Goal: Information Seeking & Learning: Learn about a topic

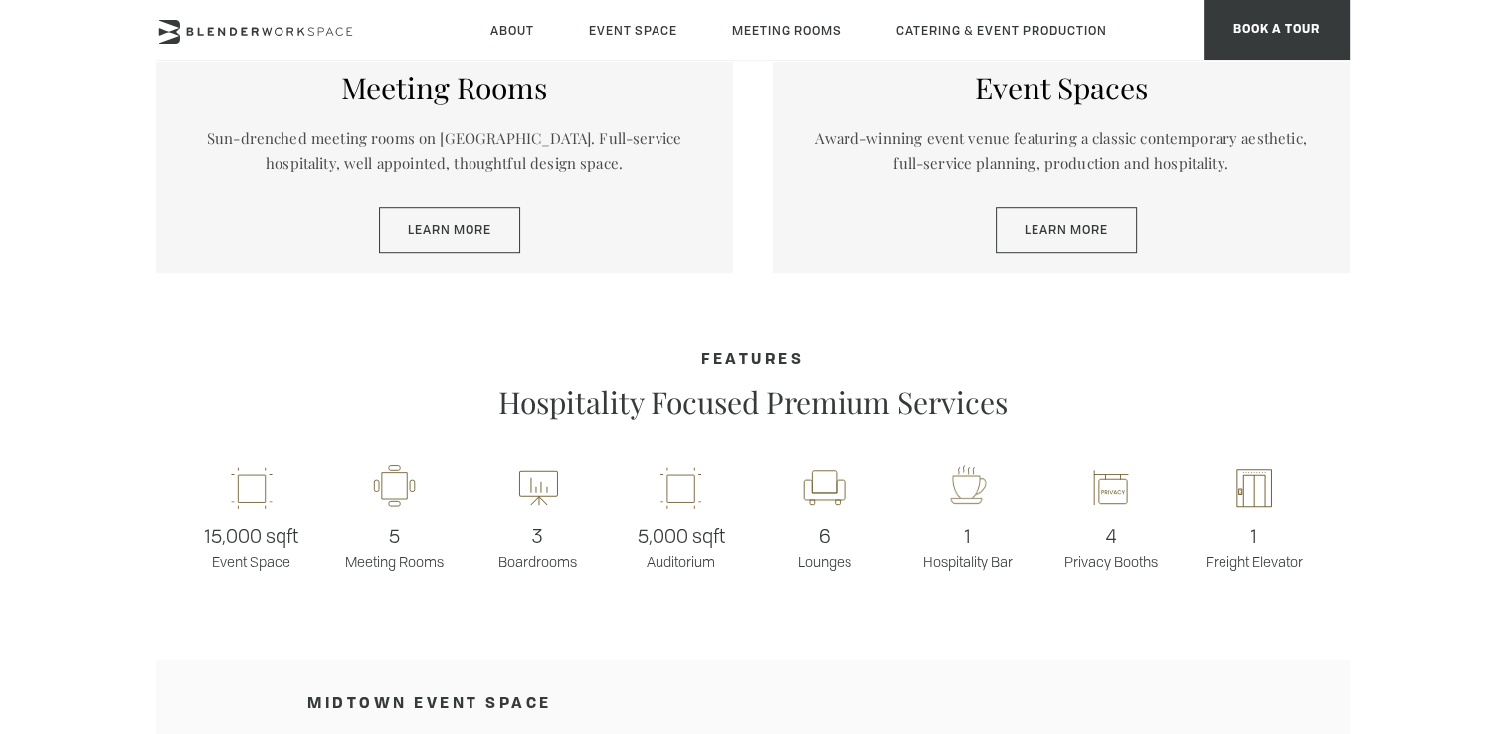
scroll to position [1293, 0]
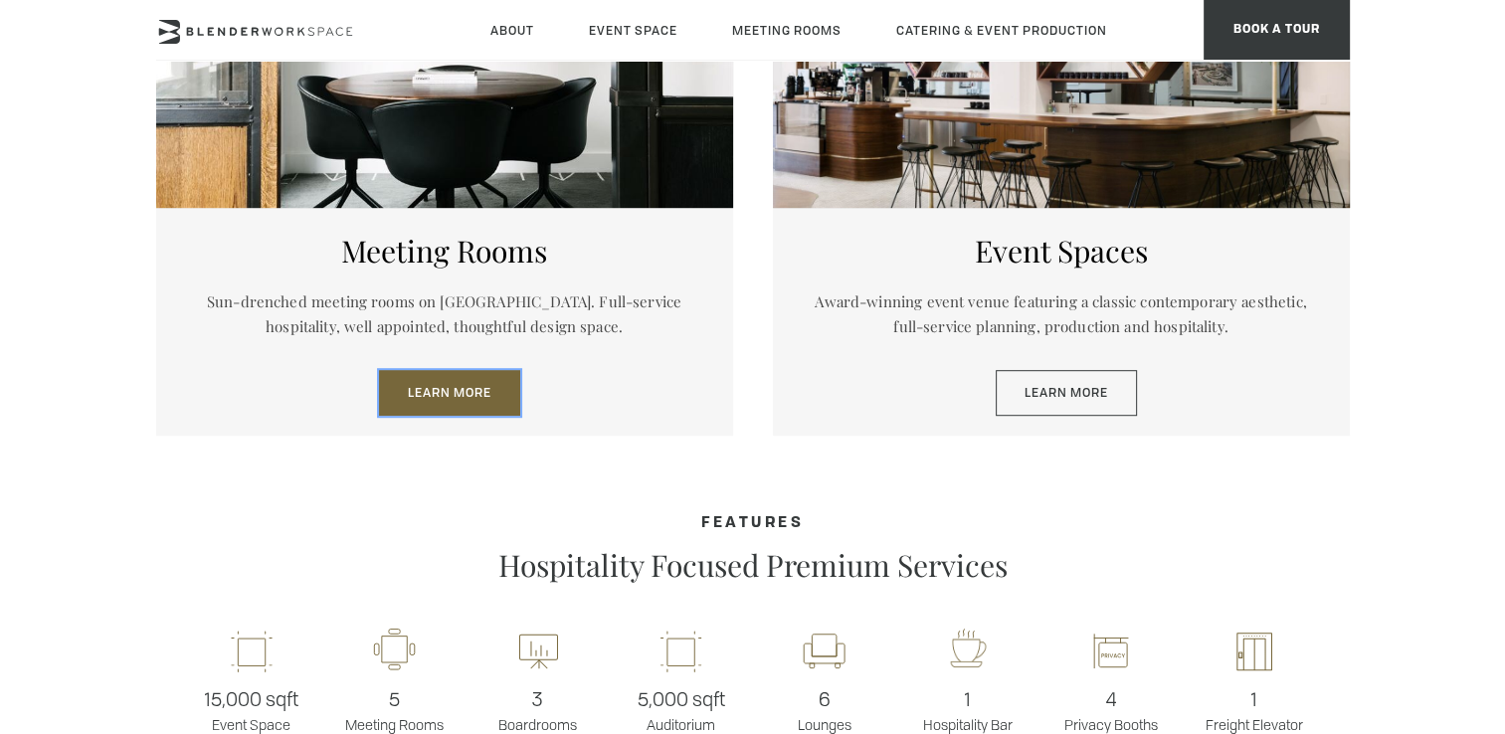
click at [485, 324] on div "Meeting Rooms Sun-drenched meeting rooms on [GEOGRAPHIC_DATA]. Full-service hos…" at bounding box center [444, 322] width 577 height 228
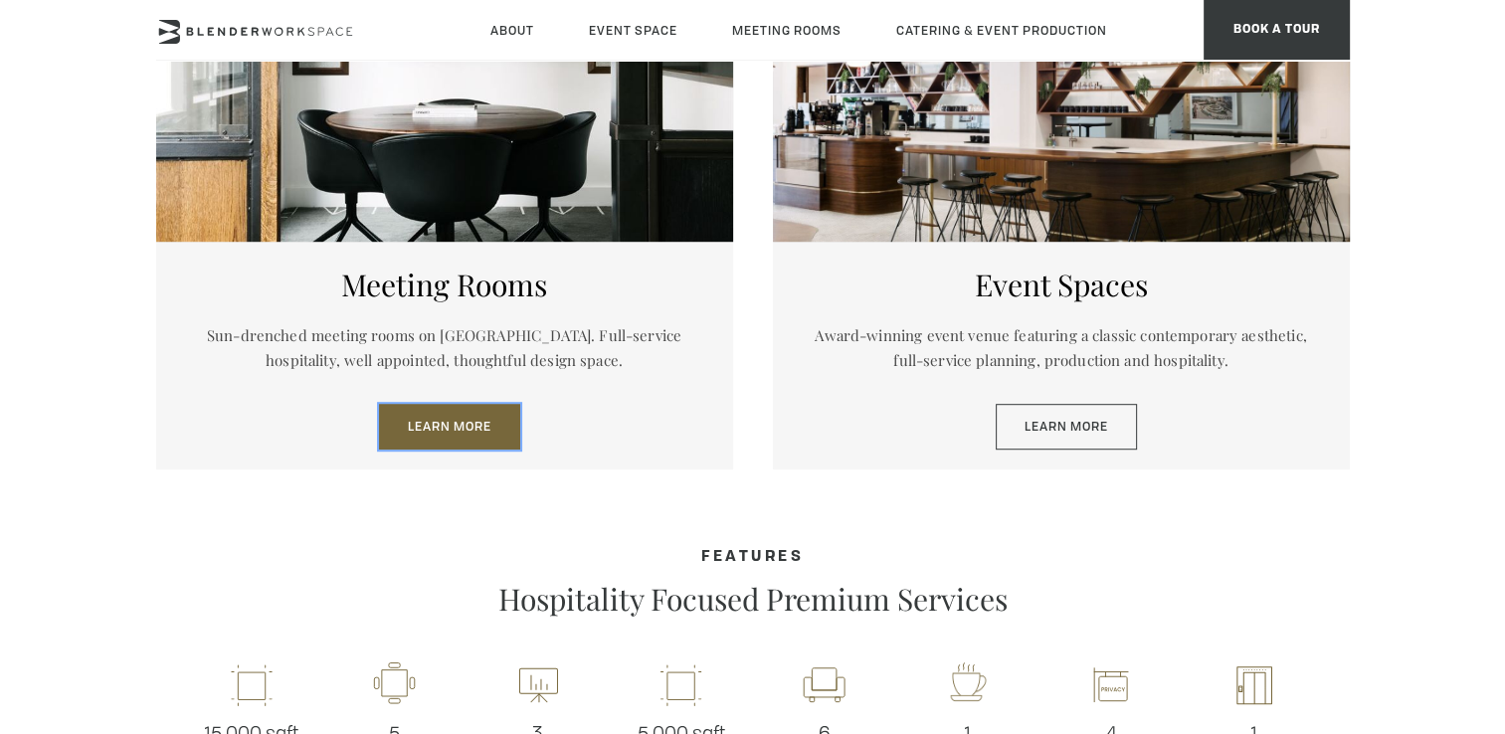
click at [473, 432] on link "Learn More" at bounding box center [449, 427] width 141 height 46
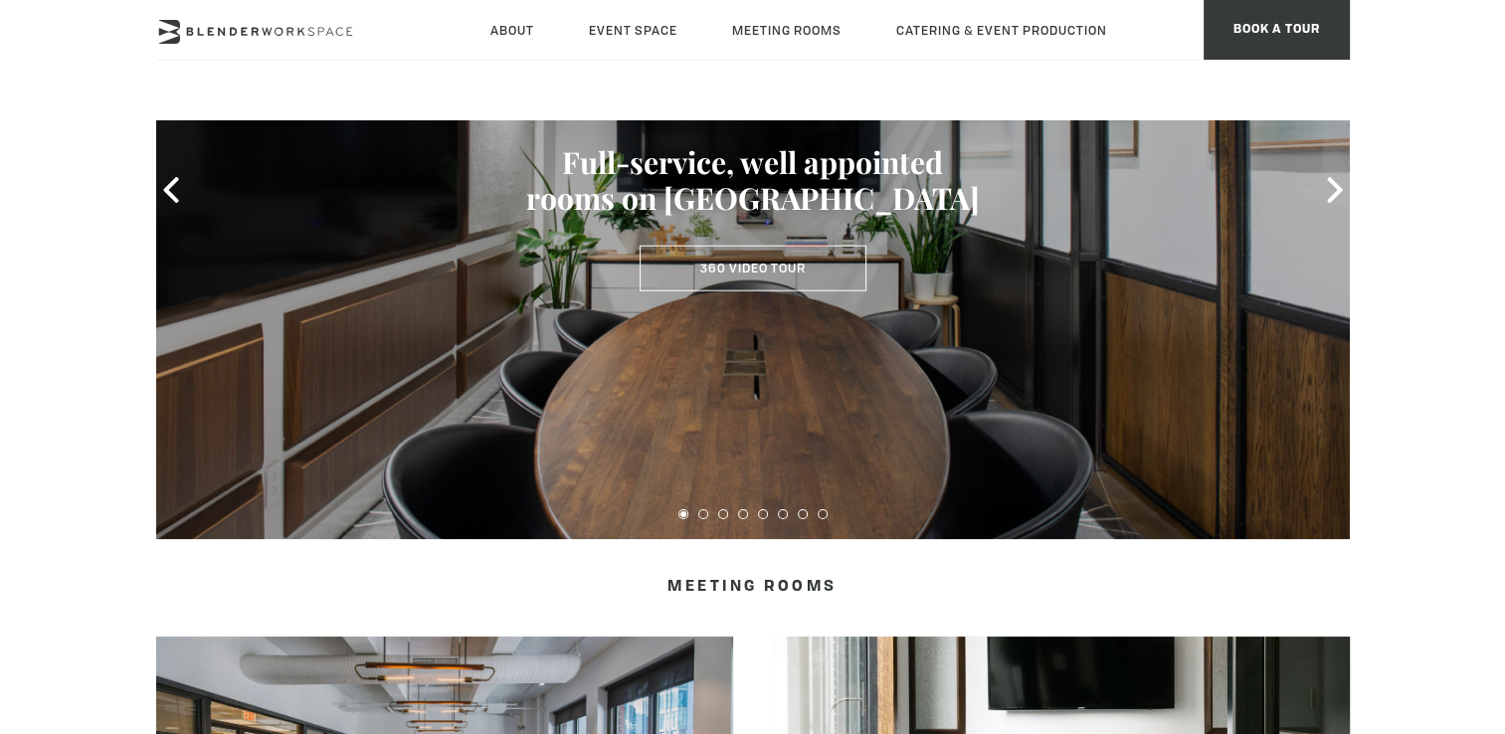
scroll to position [239, 0]
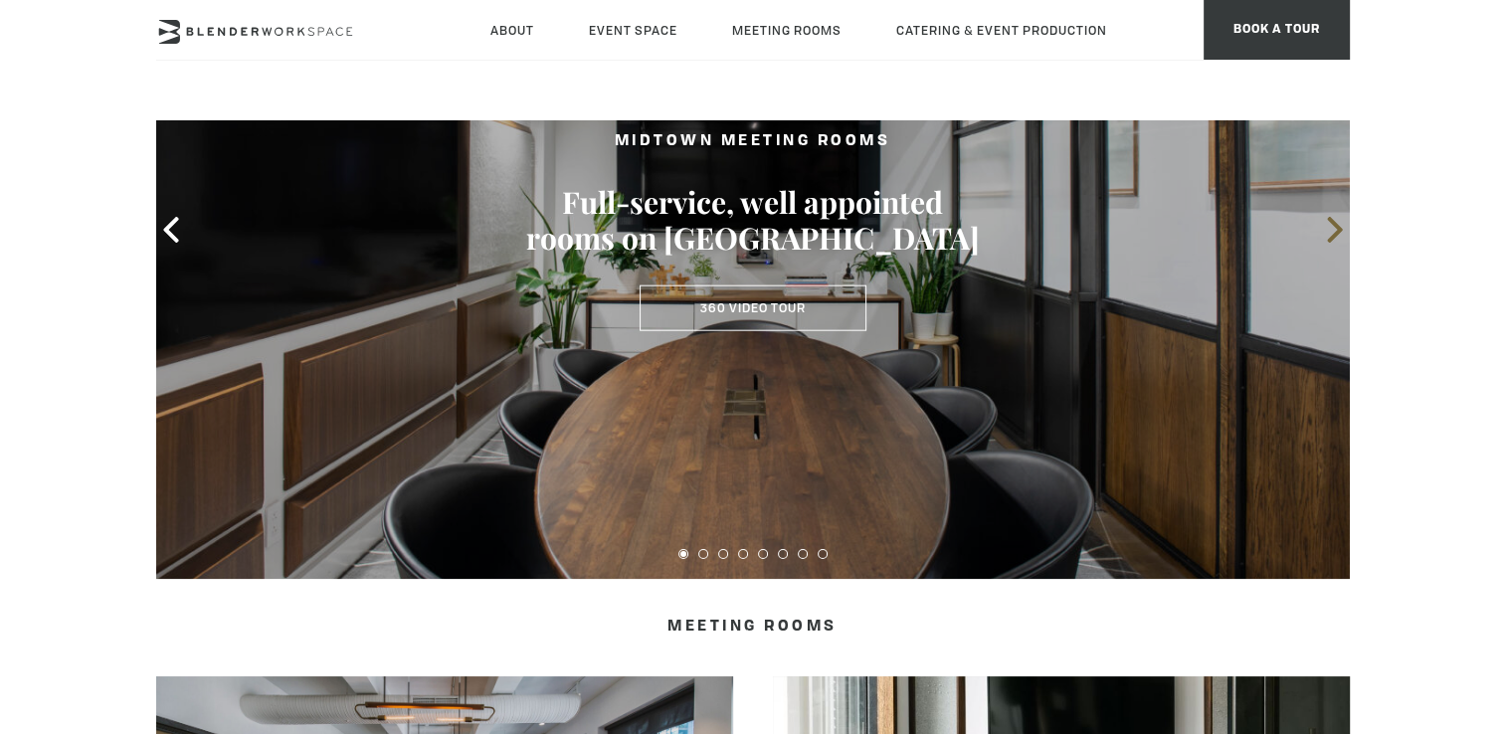
click at [1333, 236] on icon at bounding box center [1334, 230] width 15 height 26
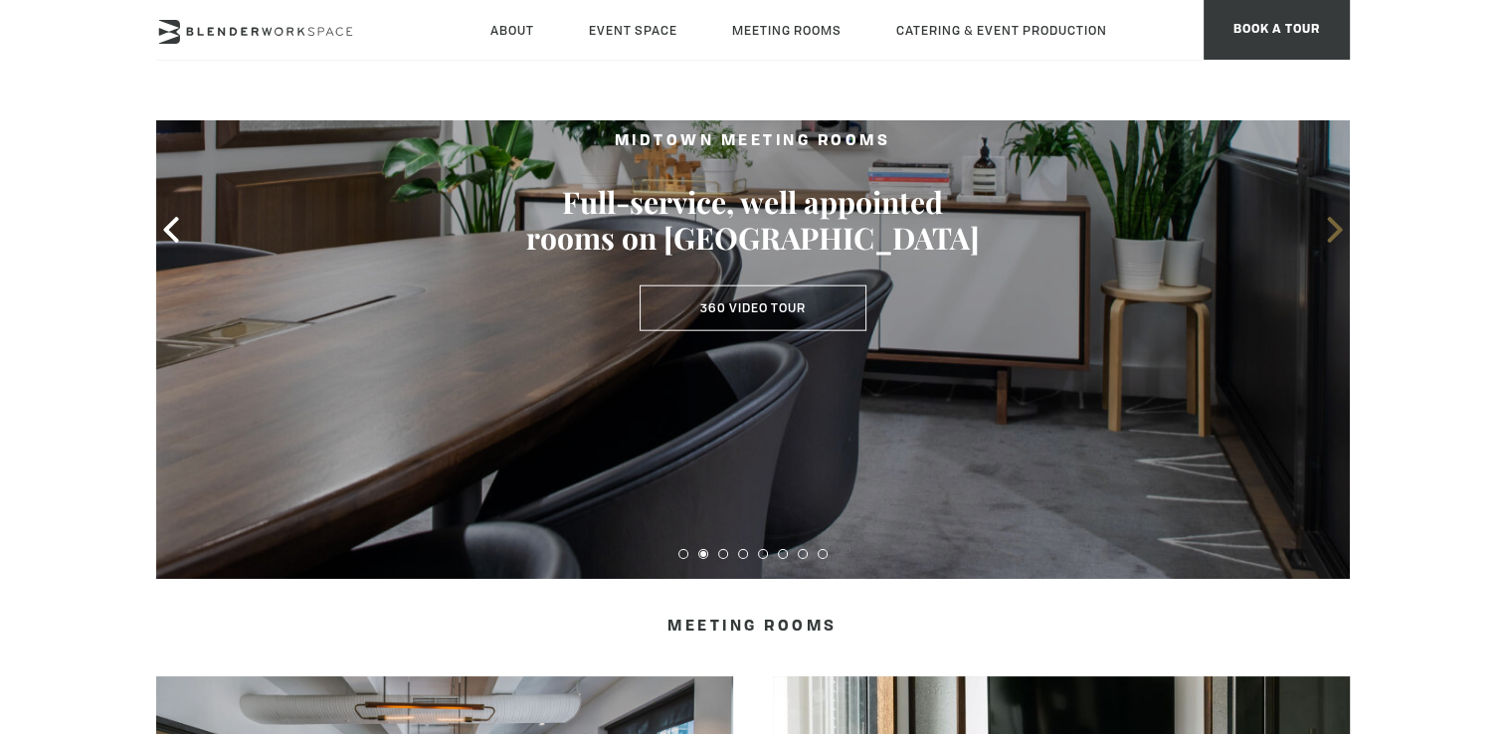
click at [1333, 236] on icon at bounding box center [1334, 230] width 15 height 26
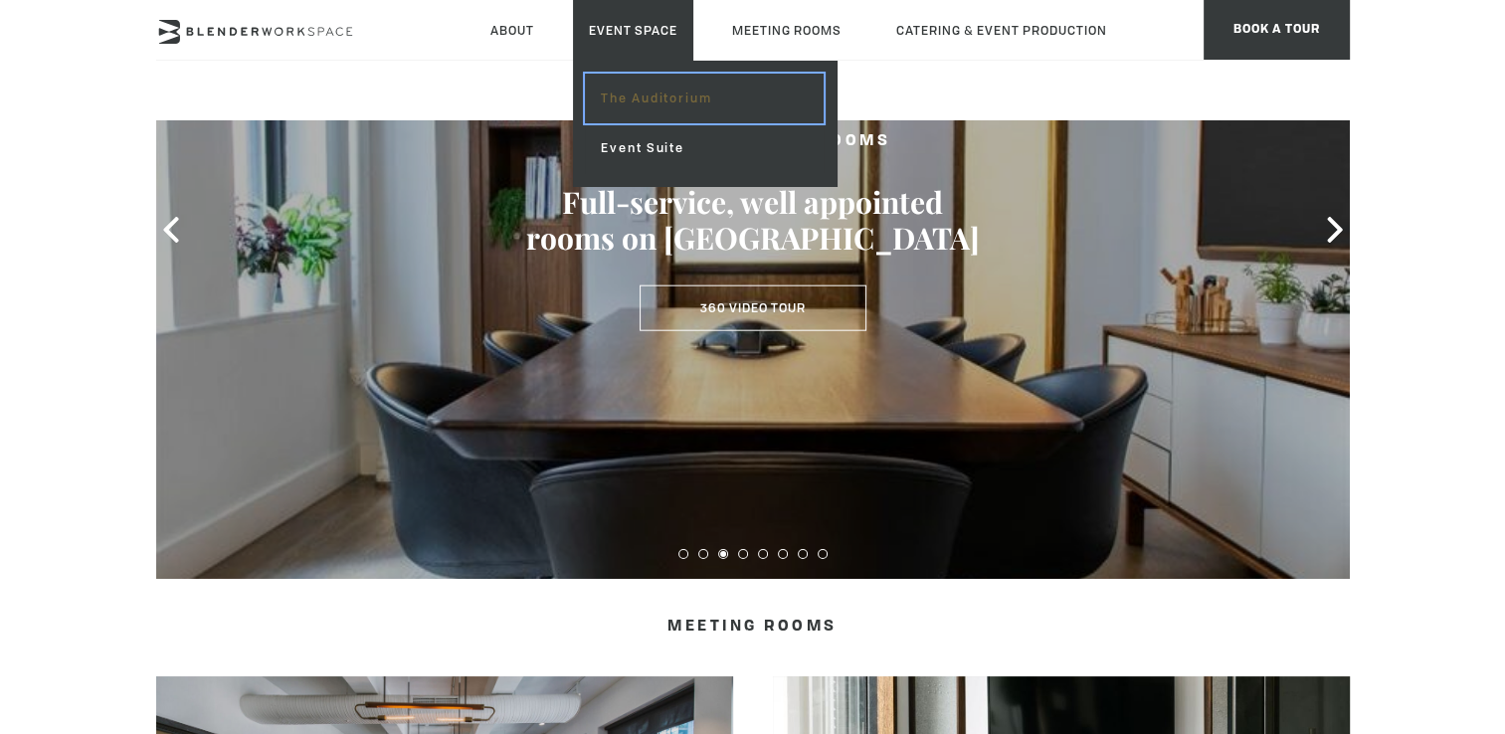
click at [626, 105] on link "The Auditorium" at bounding box center [704, 99] width 238 height 50
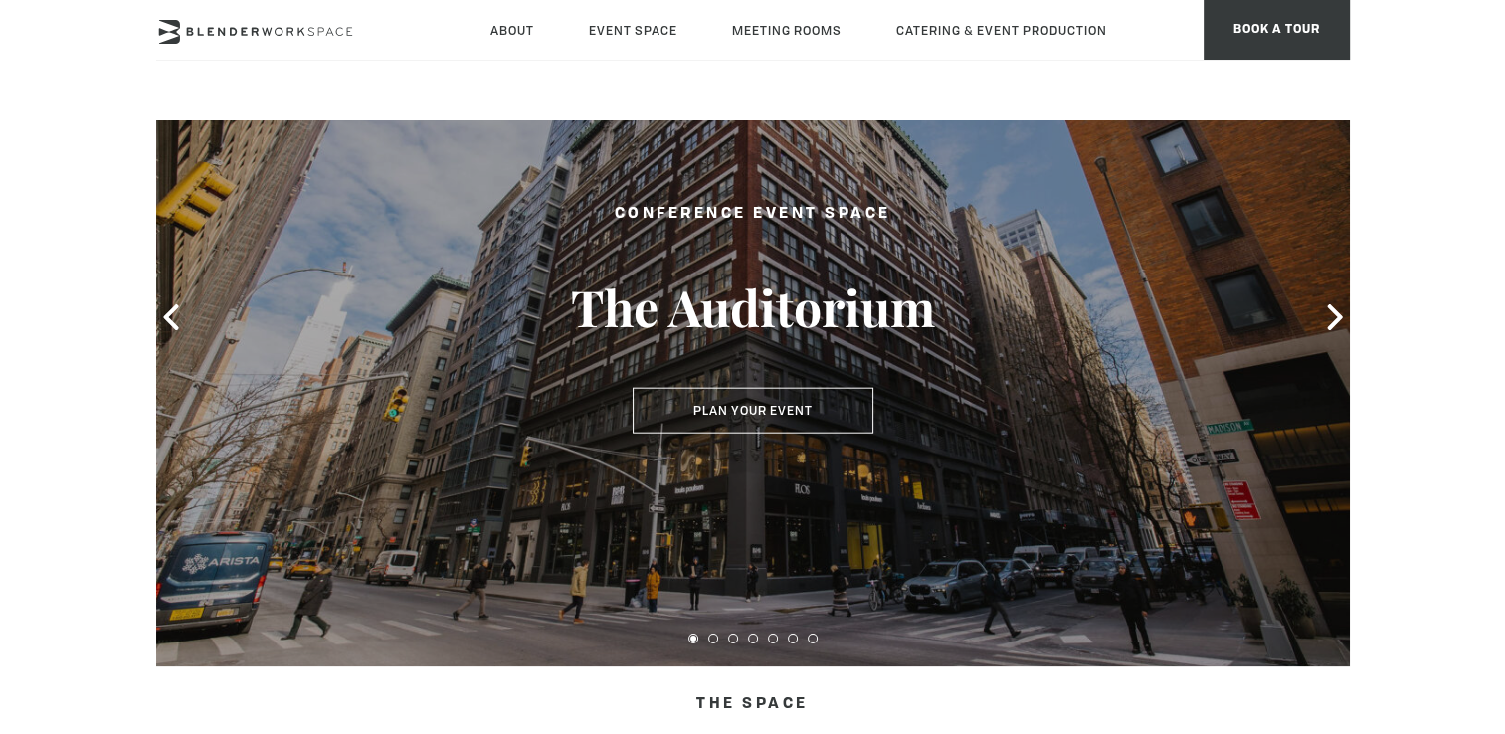
scroll to position [199, 0]
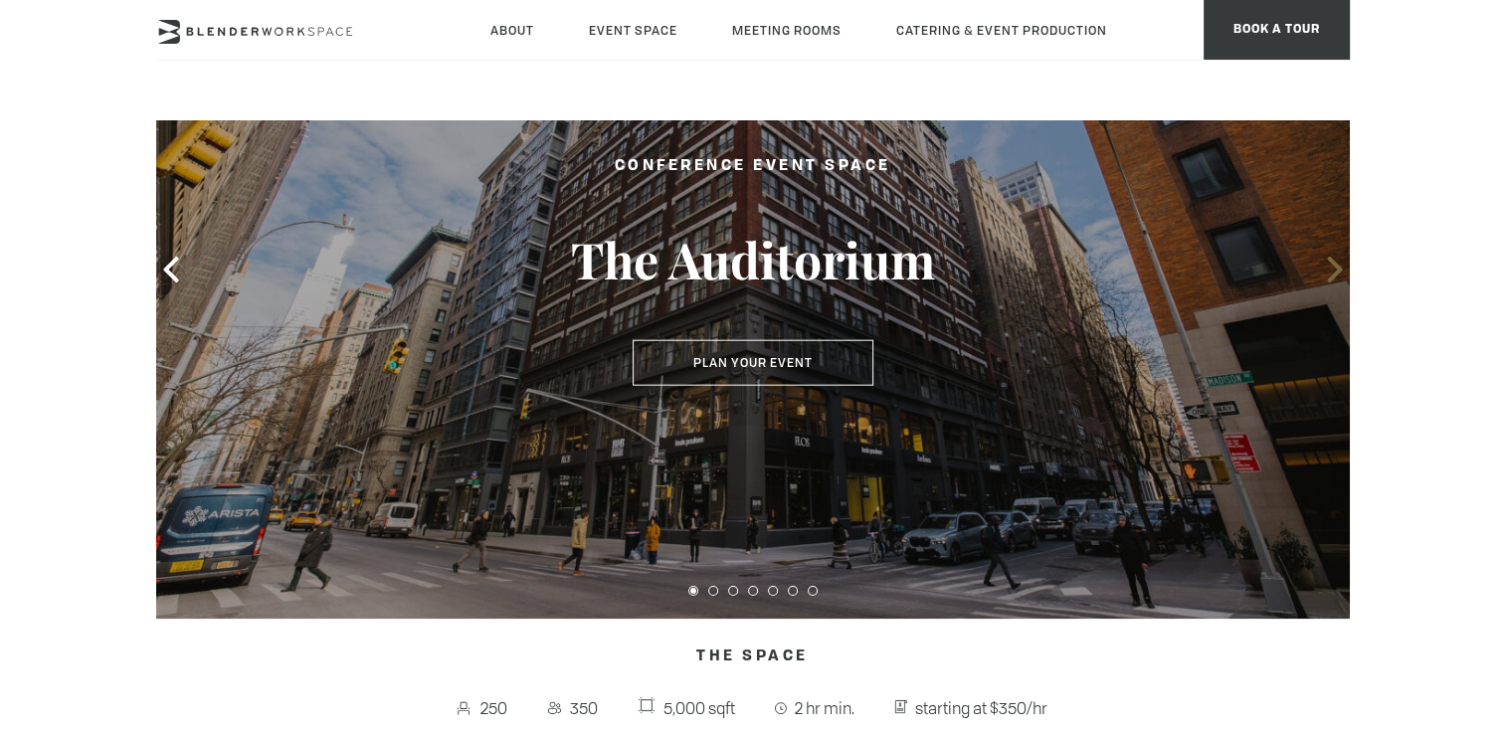
click at [1332, 277] on icon at bounding box center [1334, 270] width 15 height 26
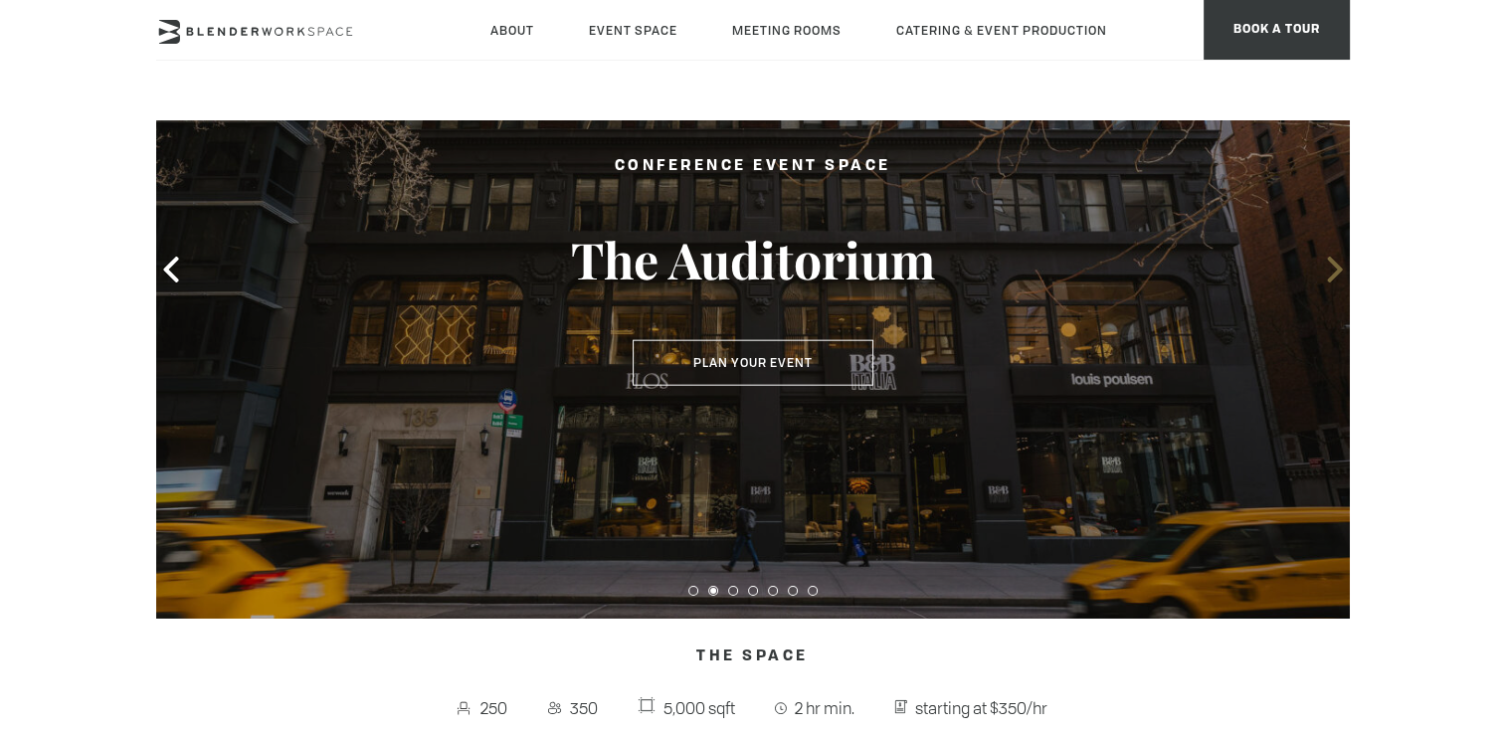
click at [1332, 277] on icon at bounding box center [1334, 270] width 15 height 26
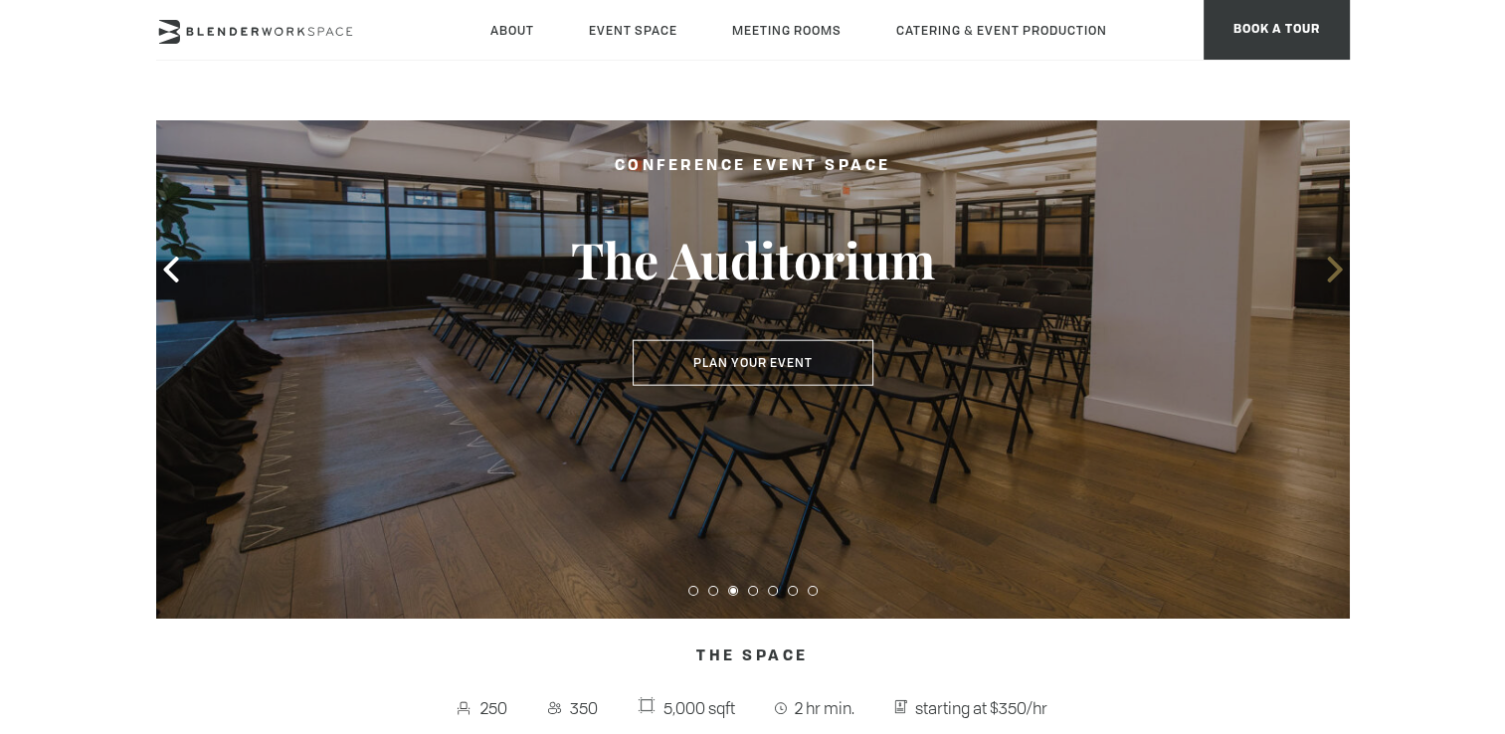
click at [1332, 277] on icon at bounding box center [1334, 270] width 15 height 26
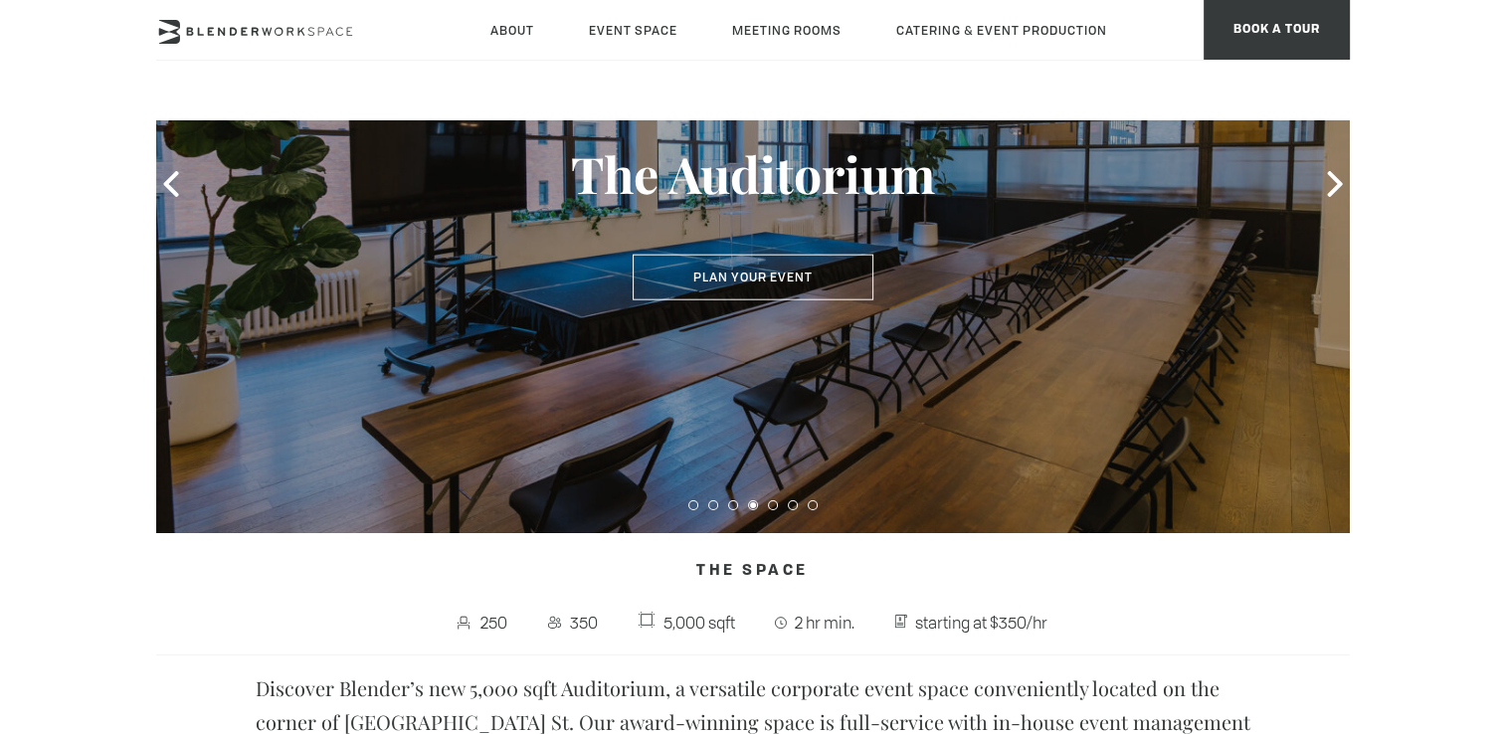
scroll to position [287, 0]
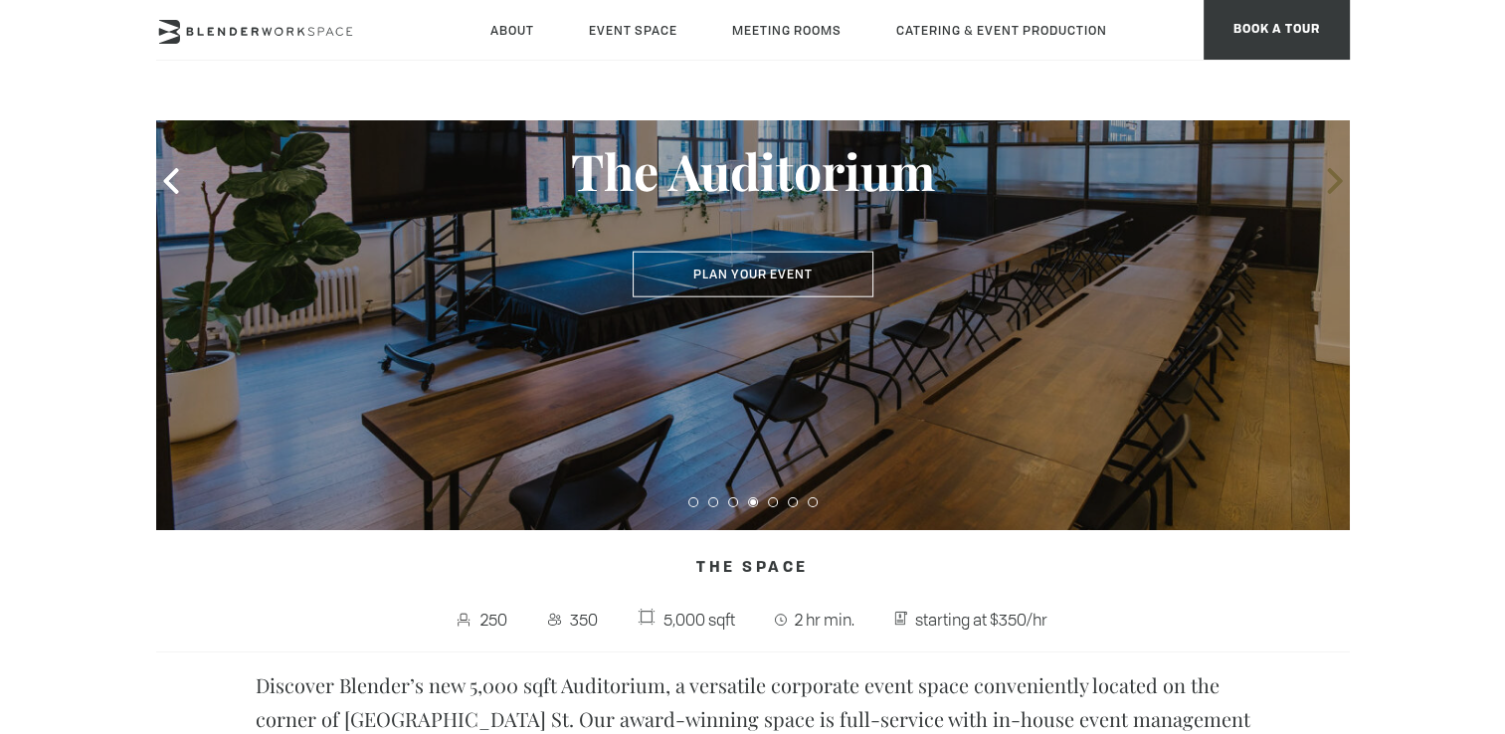
click at [1329, 180] on icon at bounding box center [1335, 181] width 26 height 26
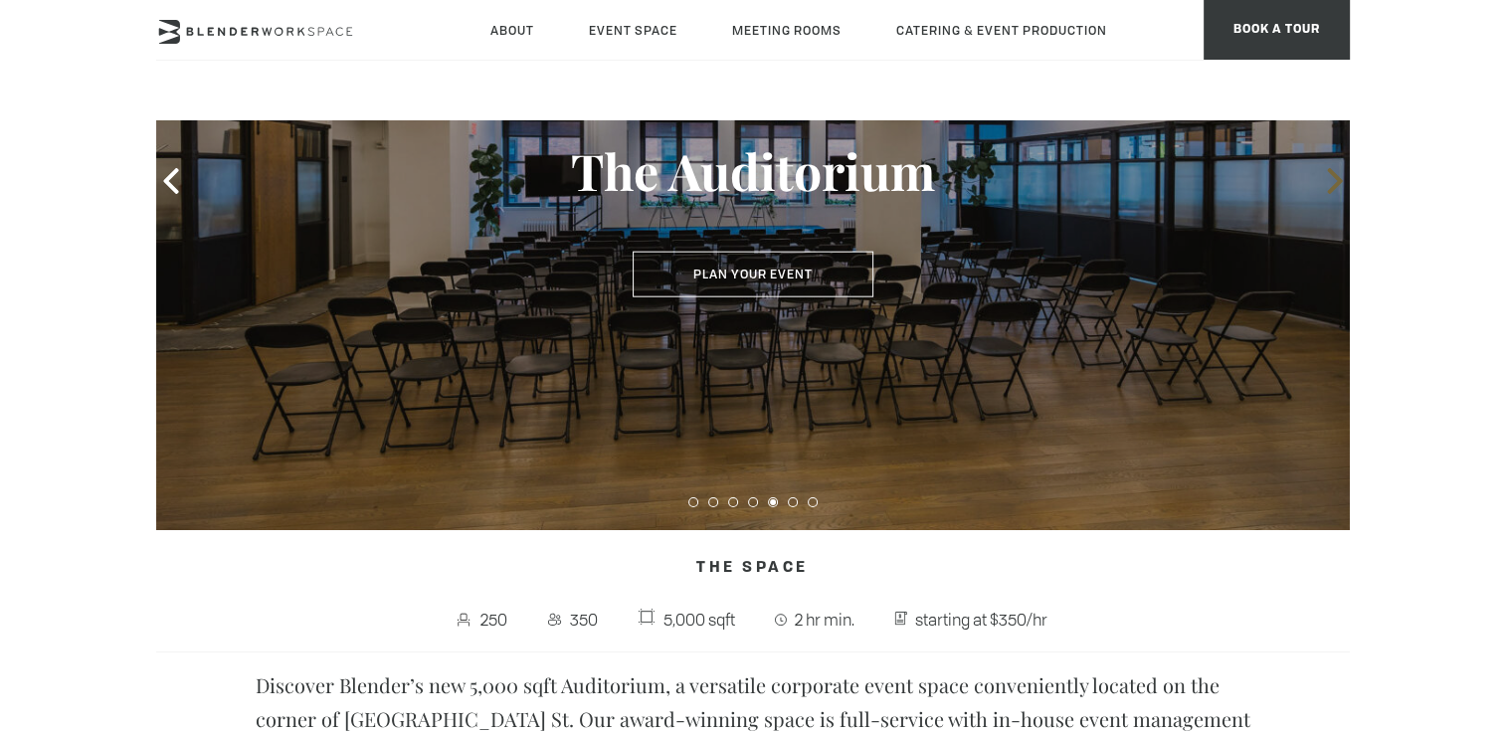
click at [1329, 180] on icon at bounding box center [1335, 181] width 26 height 26
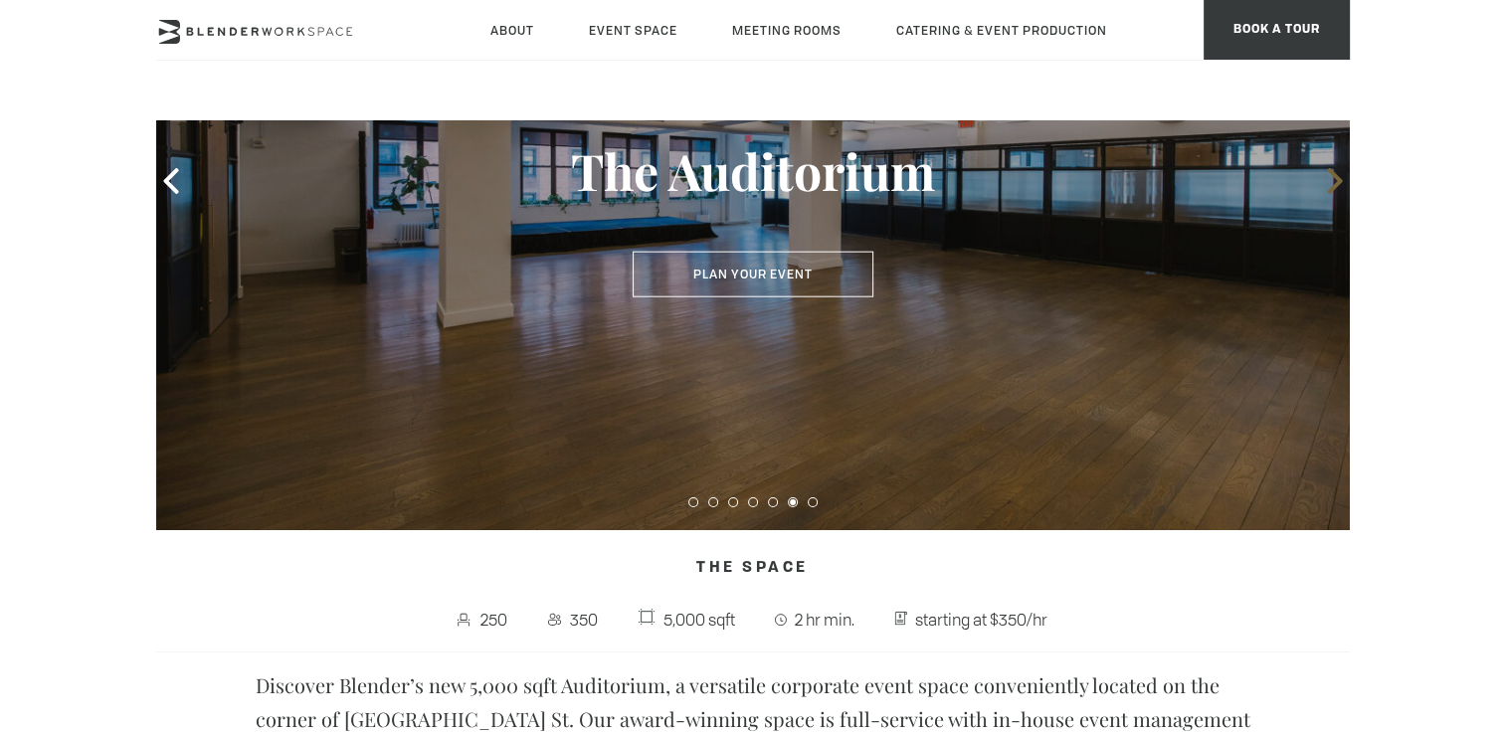
click at [1332, 177] on icon at bounding box center [1335, 181] width 26 height 26
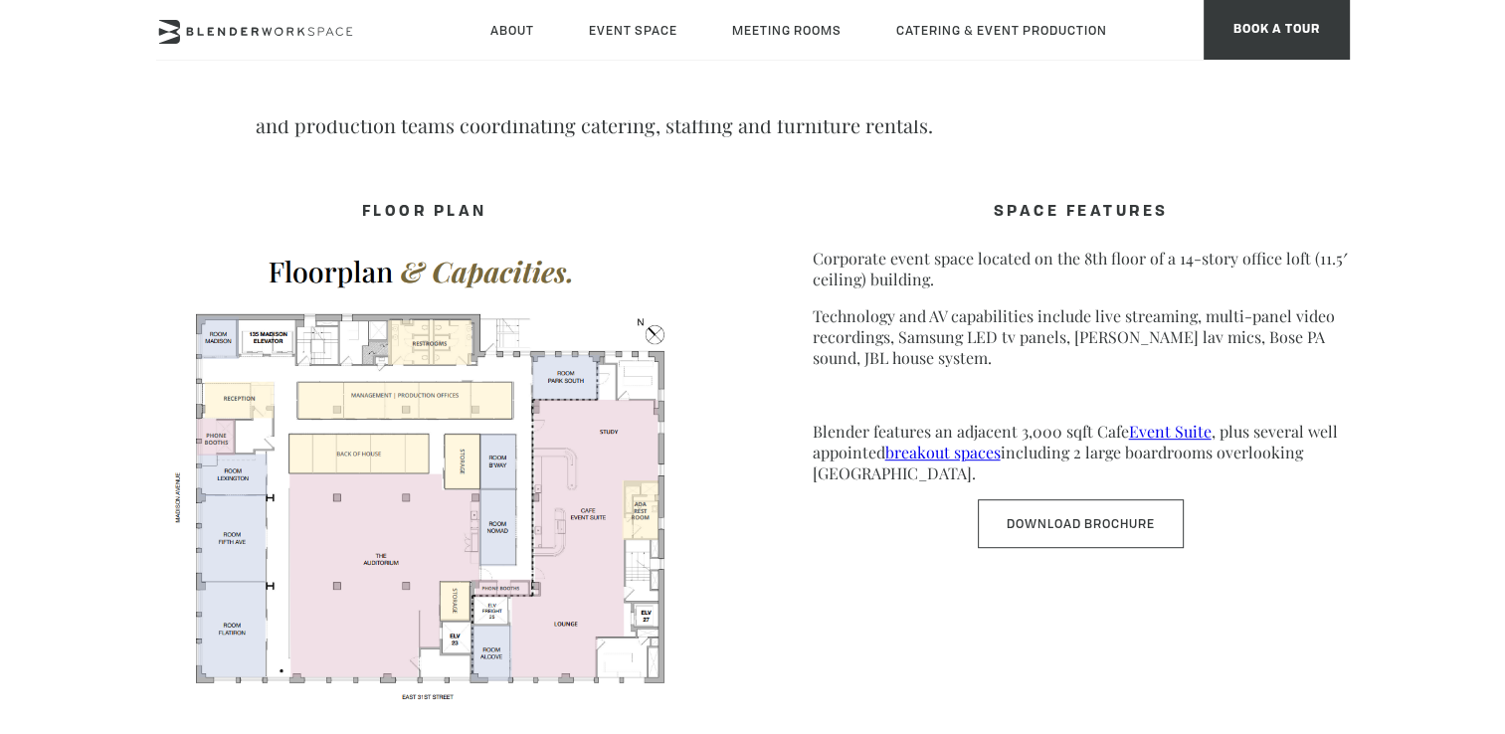
scroll to position [957, 0]
